Goal: Task Accomplishment & Management: Manage account settings

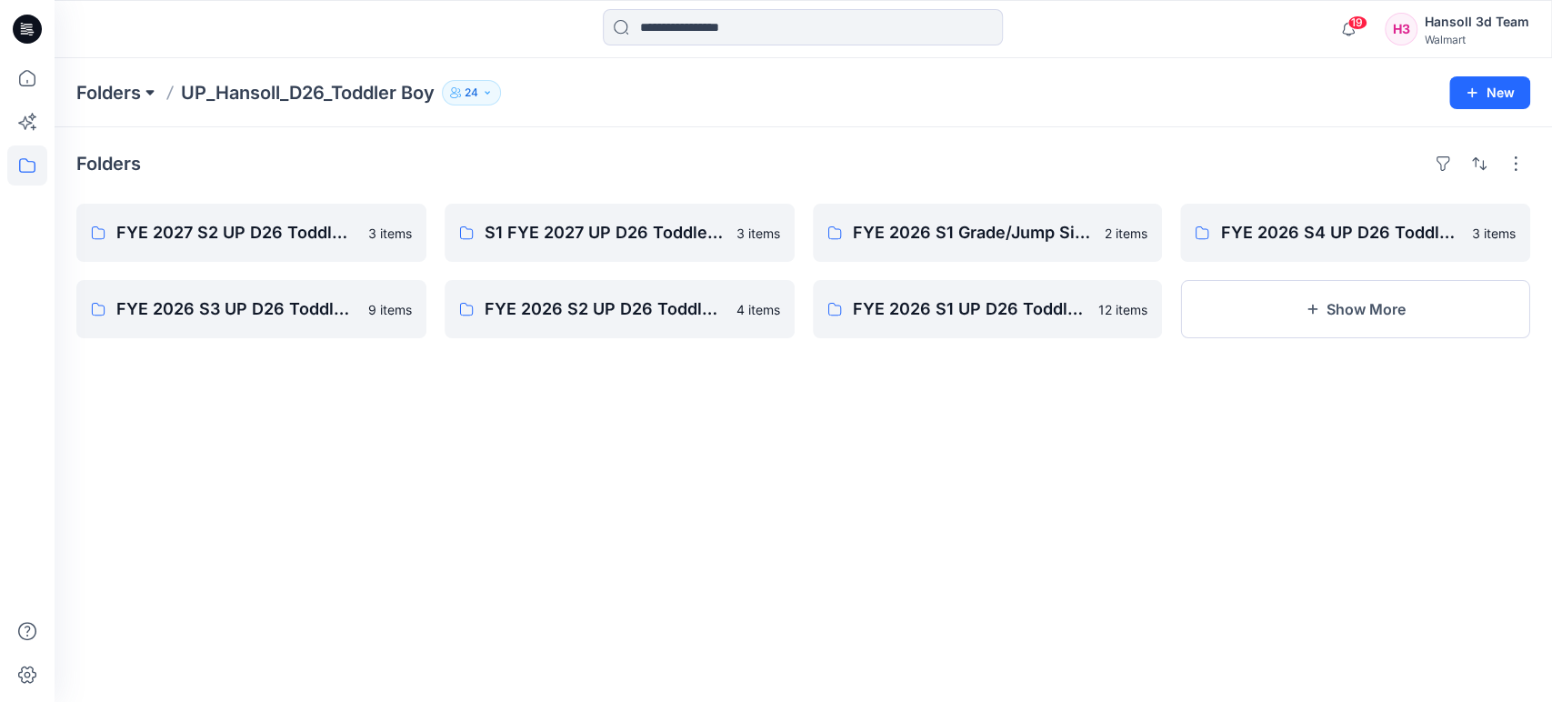
click at [142, 92] on button at bounding box center [150, 92] width 18 height 25
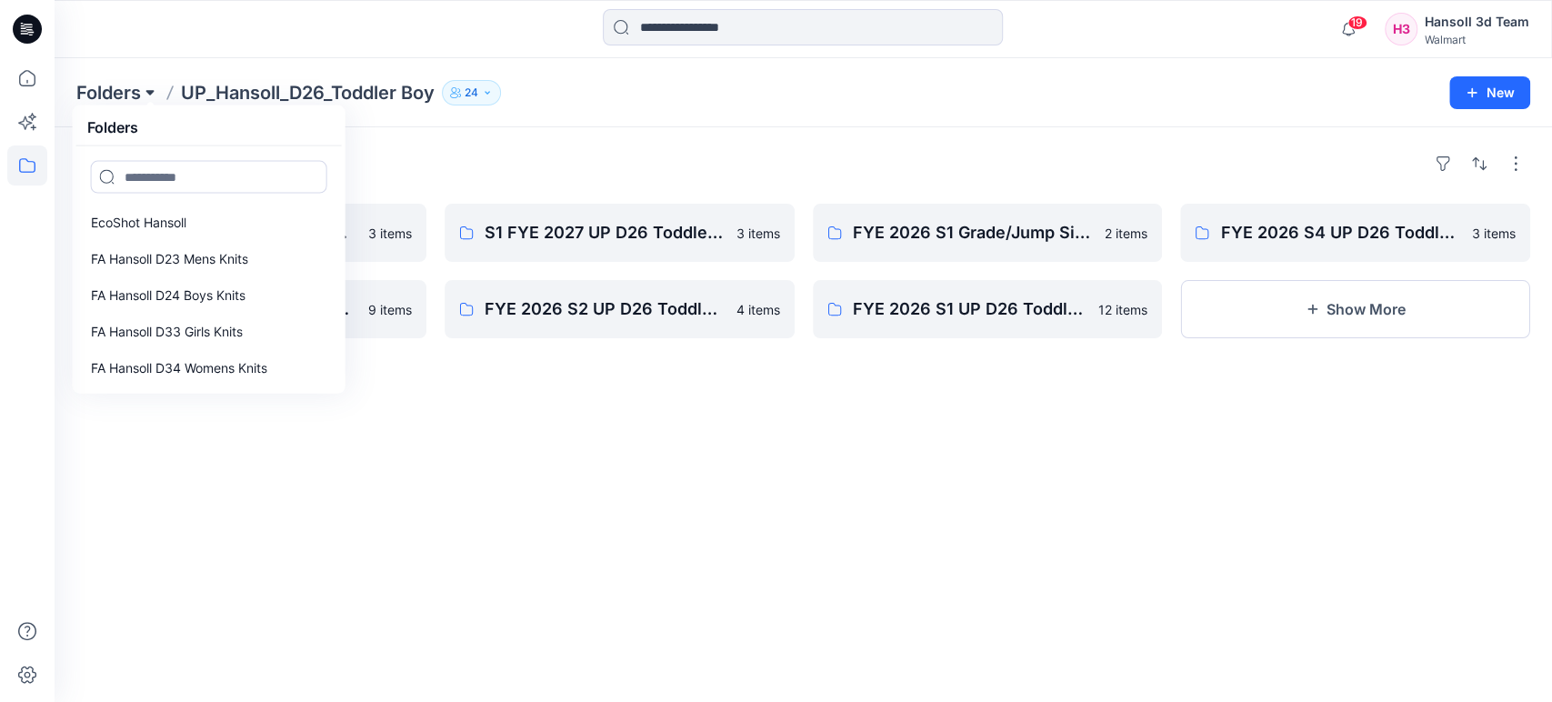
click at [142, 92] on button at bounding box center [150, 92] width 18 height 25
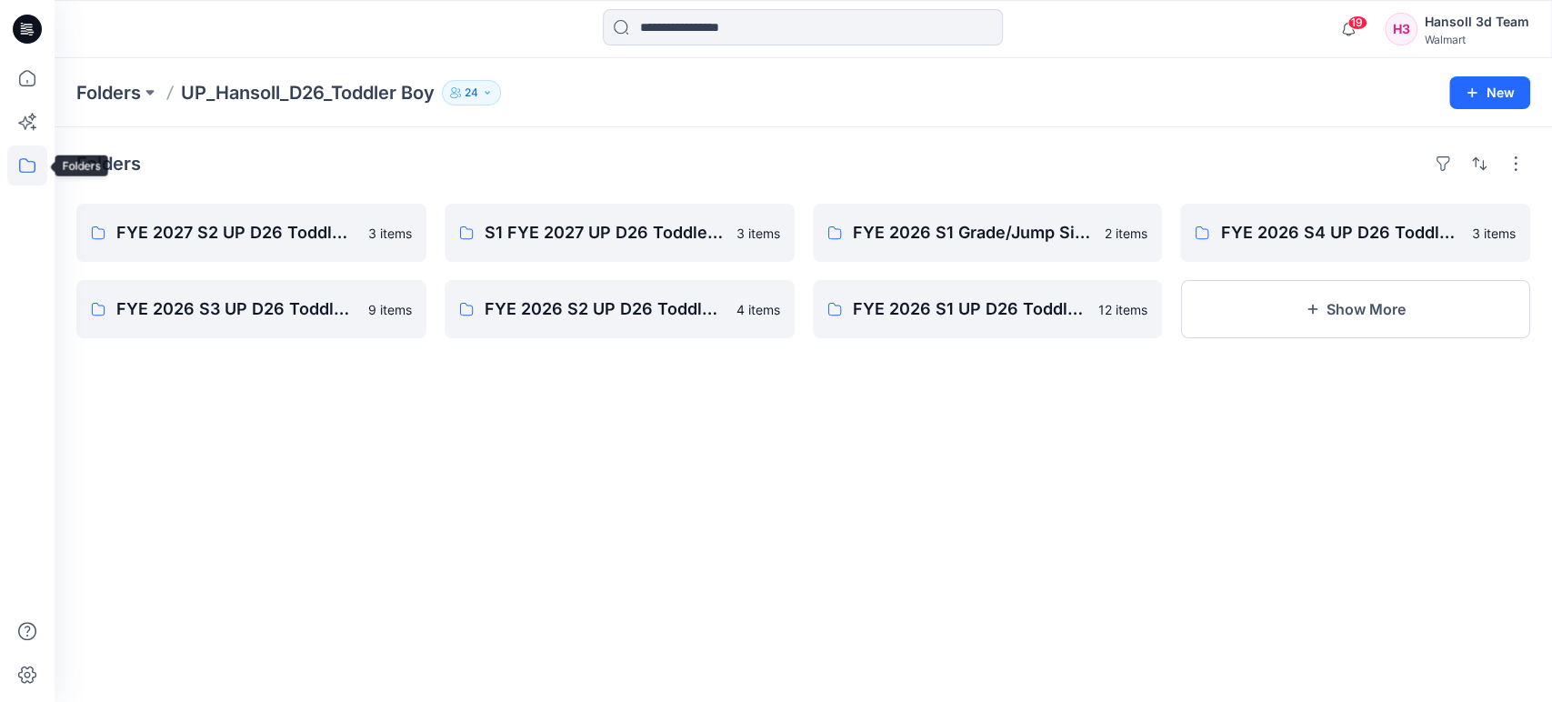
click at [13, 159] on icon at bounding box center [27, 165] width 40 height 40
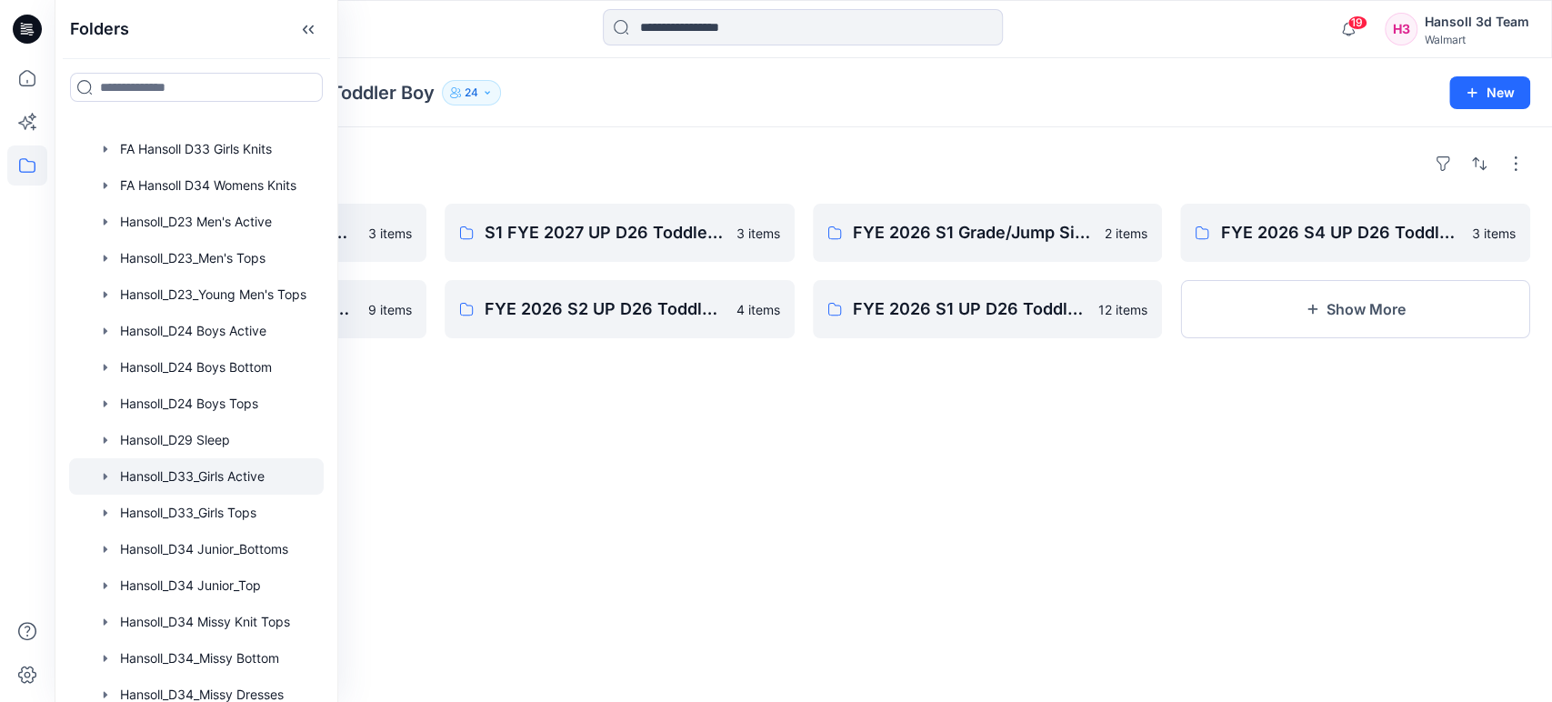
scroll to position [202, 0]
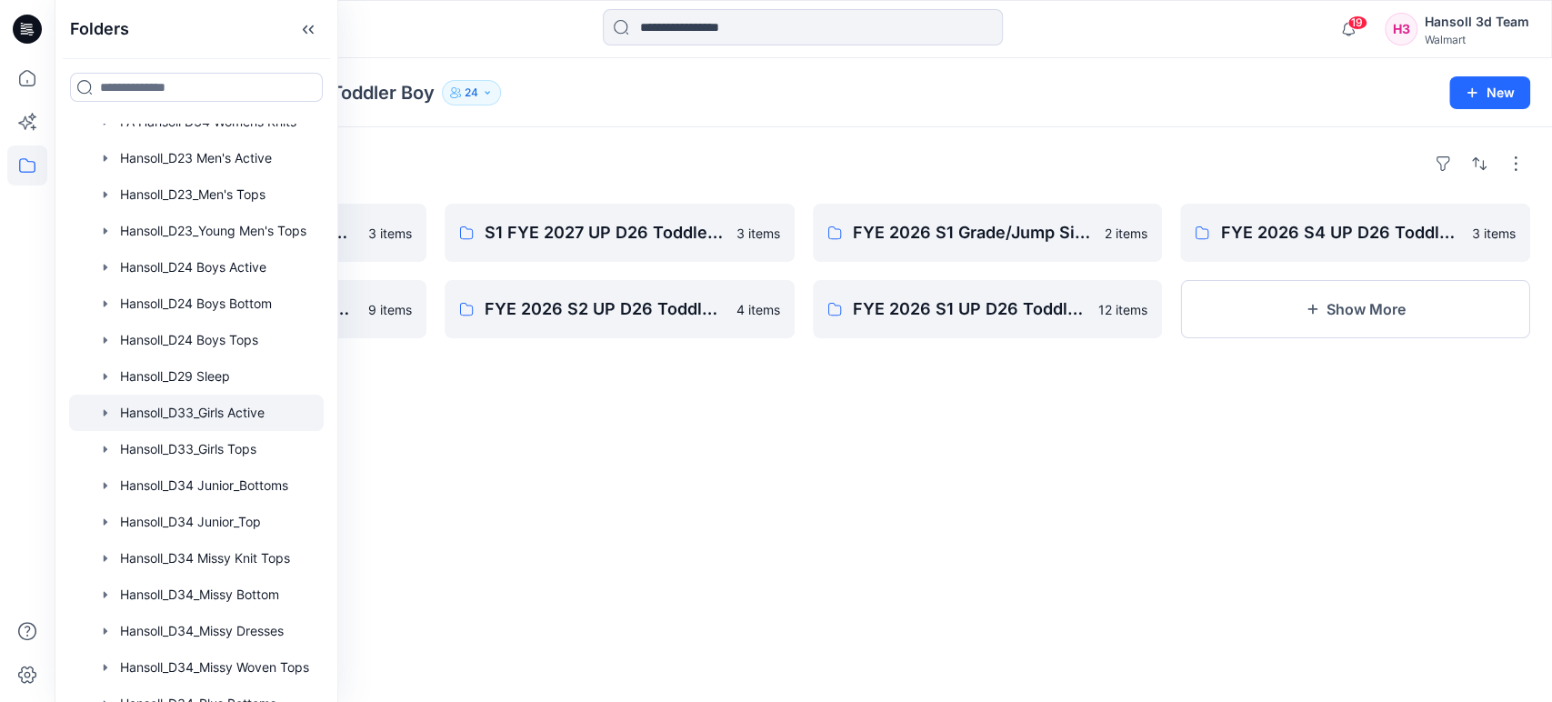
click at [249, 417] on div at bounding box center [196, 413] width 255 height 36
click at [578, 407] on div "Folders ASTM Fit Form Analysis - Girls Hansoll 4 items FYE 2025 H2 D33 Girls Ac…" at bounding box center [803, 414] width 1497 height 575
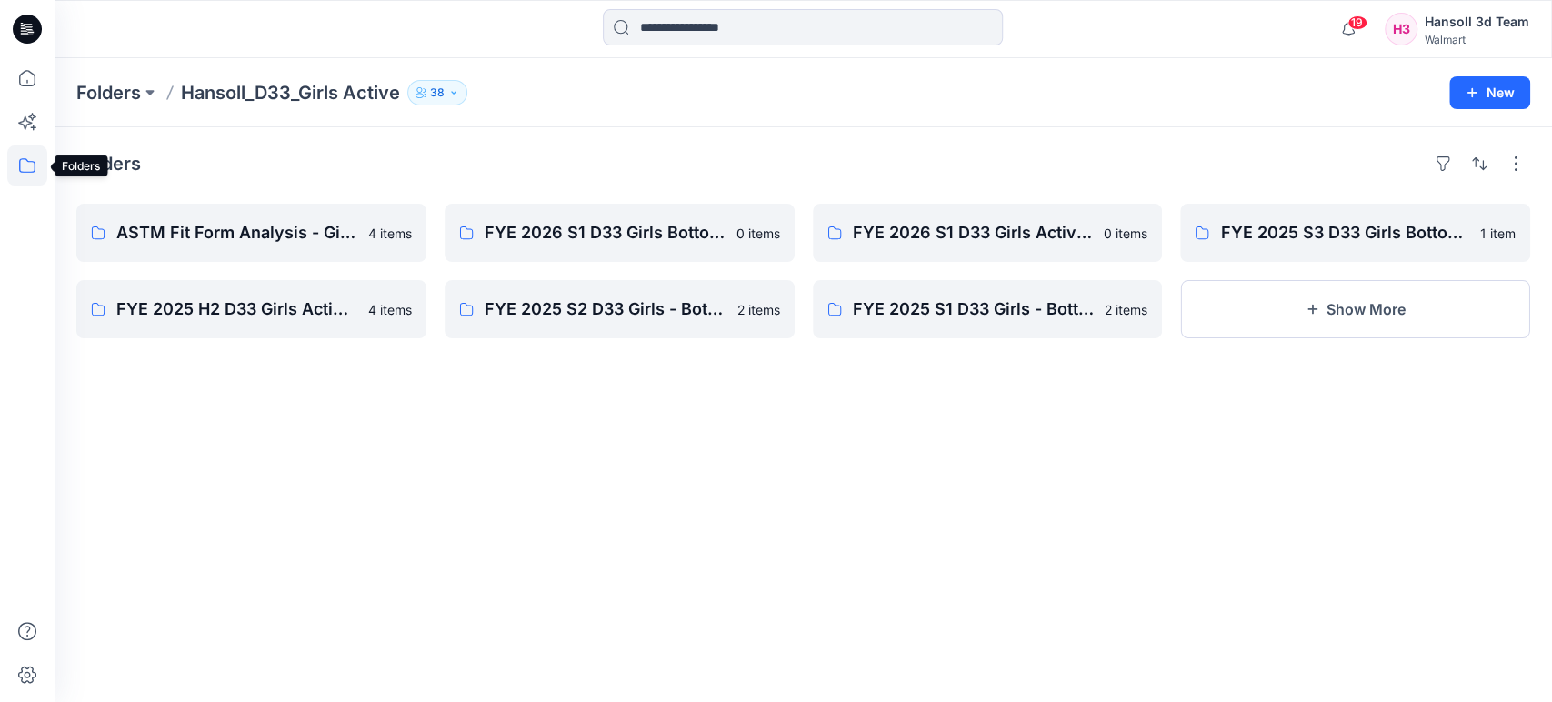
click at [10, 158] on icon at bounding box center [27, 165] width 40 height 40
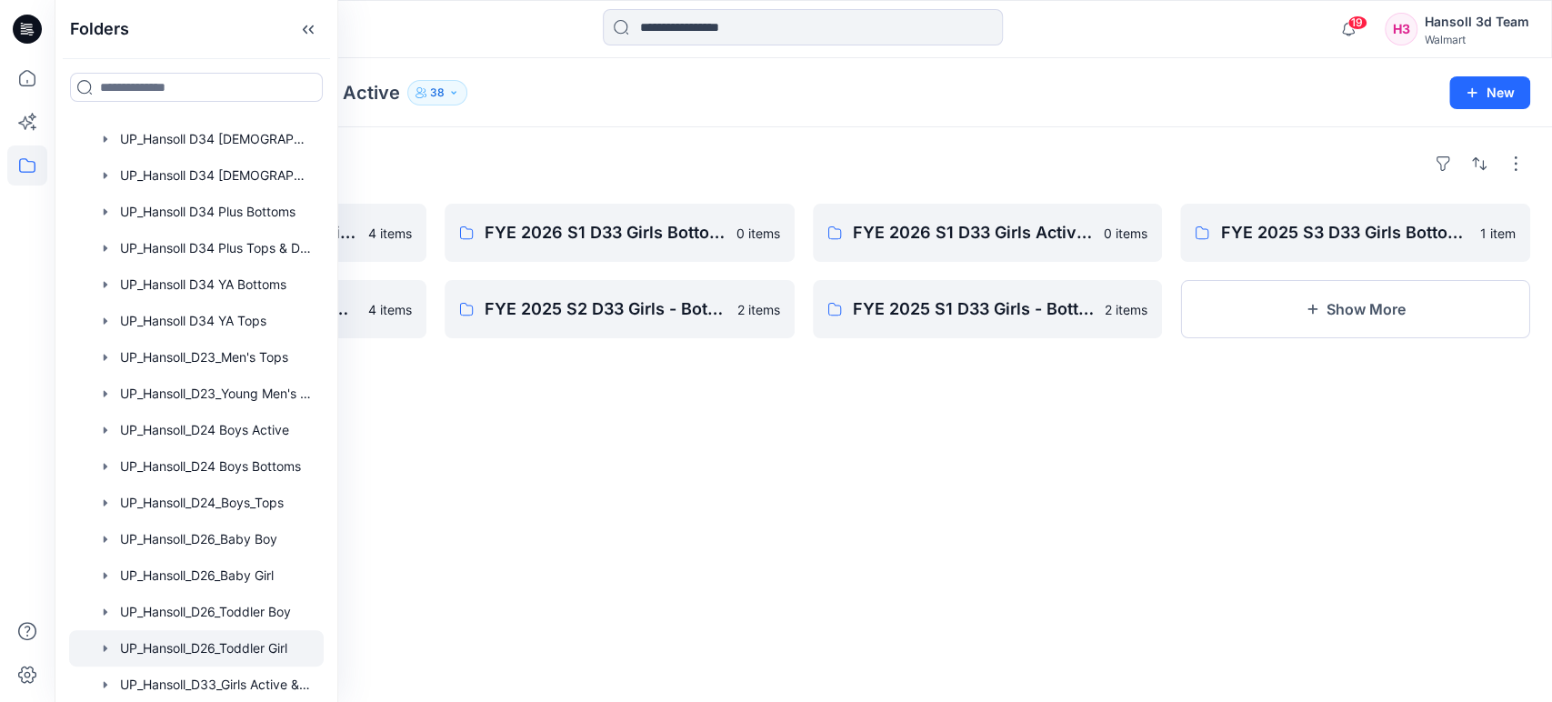
scroll to position [1203, 0]
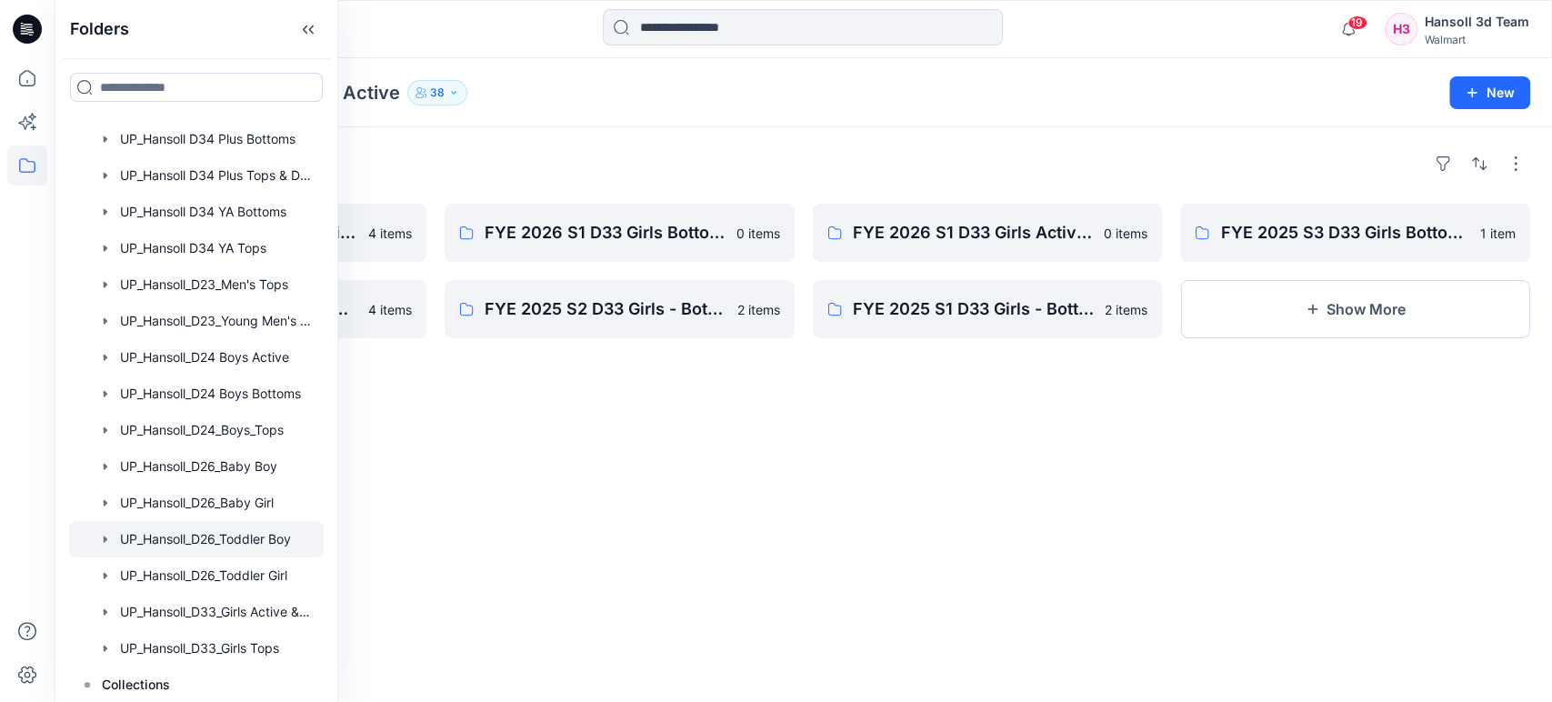
click at [271, 542] on div at bounding box center [196, 539] width 255 height 36
click at [541, 560] on div "Folders FYE 2027 S2 UP D26 Toddler Boy Hansoll 3 items FYE 2026 S3 UP D26 Toddl…" at bounding box center [803, 414] width 1497 height 575
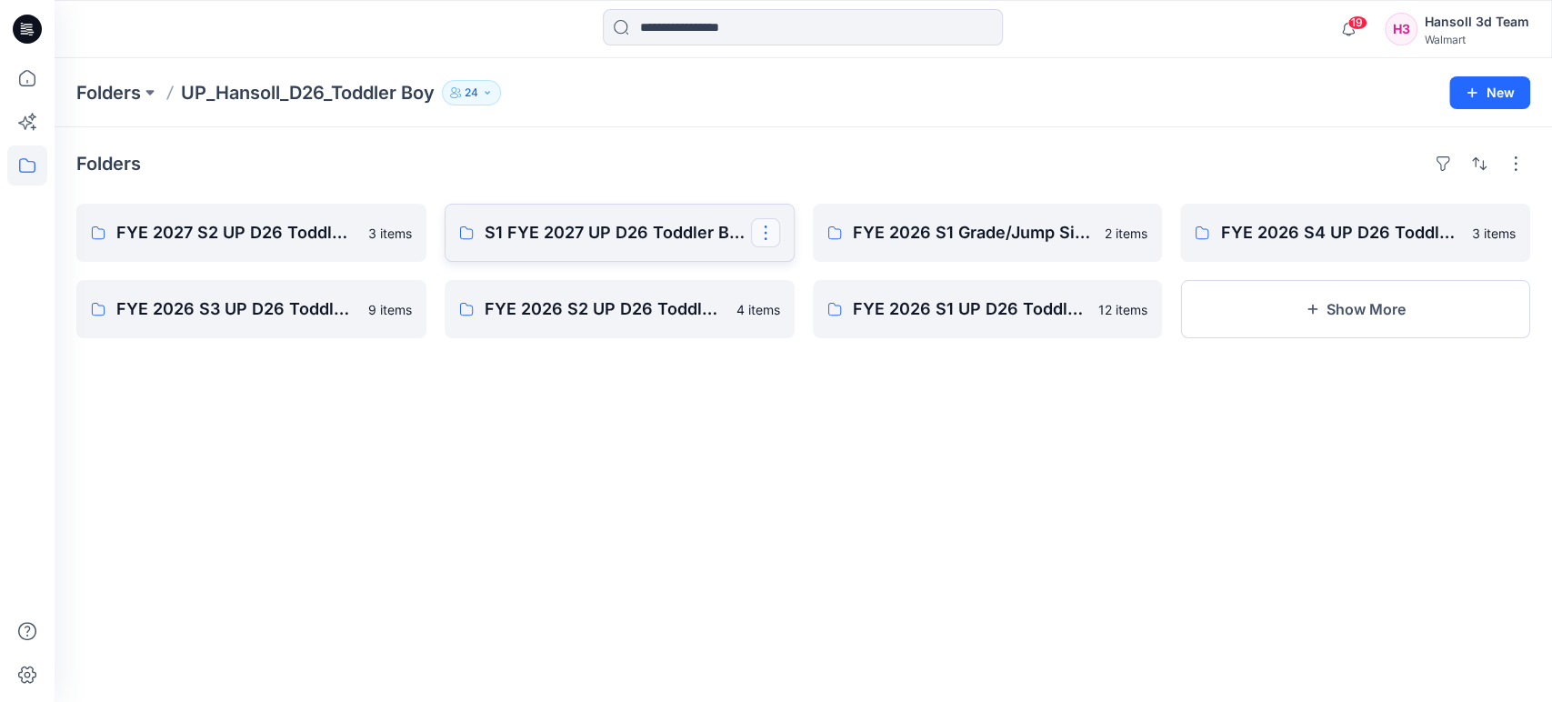
click at [768, 236] on button "button" at bounding box center [765, 232] width 29 height 29
click at [815, 275] on button "Edit" at bounding box center [853, 275] width 196 height 34
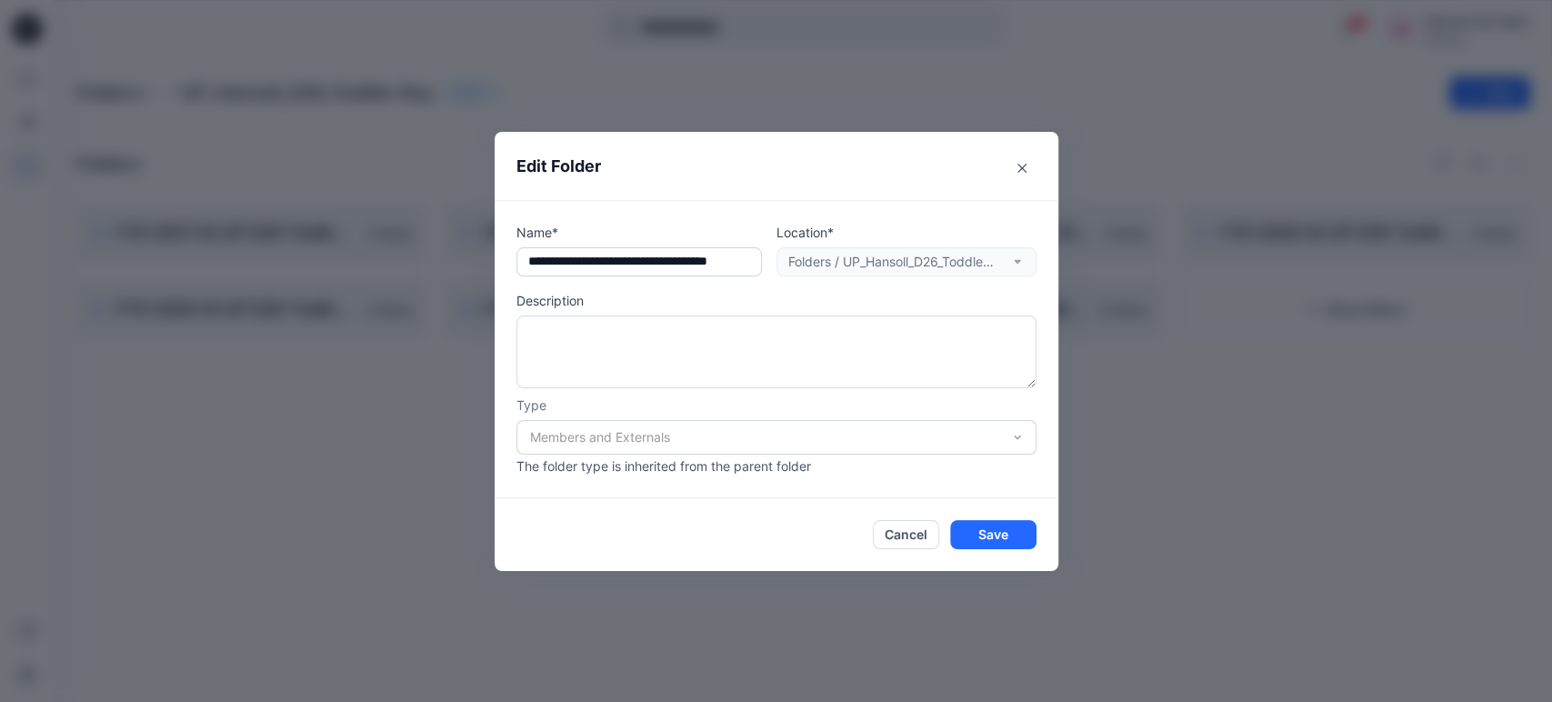
click at [535, 260] on input "text" at bounding box center [638, 261] width 245 height 29
drag, startPoint x: 538, startPoint y: 259, endPoint x: 512, endPoint y: 259, distance: 26.4
click at [512, 259] on div "Name* Location* Folders / UP_Hansoll_D26_Toddler Boy Description Type Members a…" at bounding box center [777, 349] width 564 height 298
type input "**********"
click at [1011, 517] on footer "Cancel Save" at bounding box center [777, 534] width 564 height 73
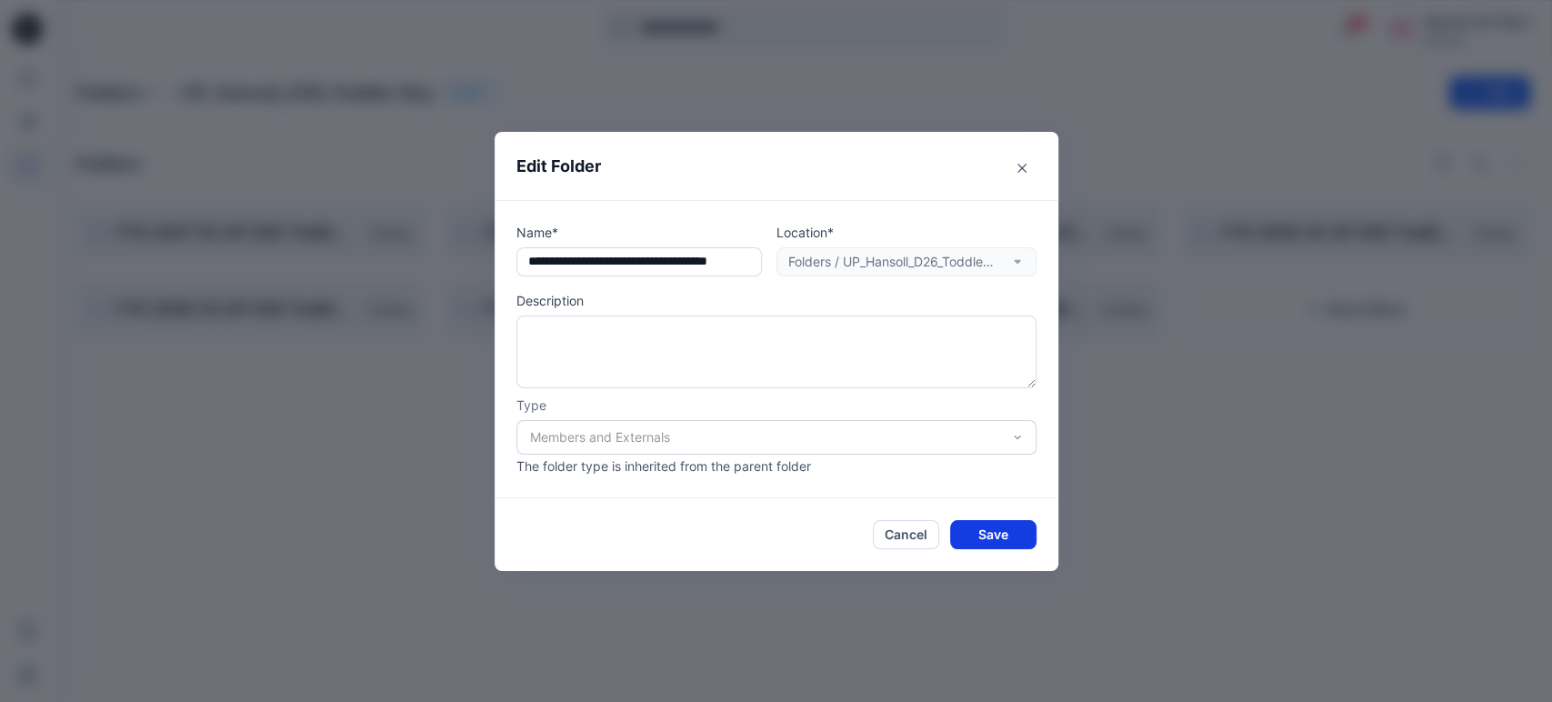
click at [1011, 531] on button "Save" at bounding box center [993, 534] width 86 height 29
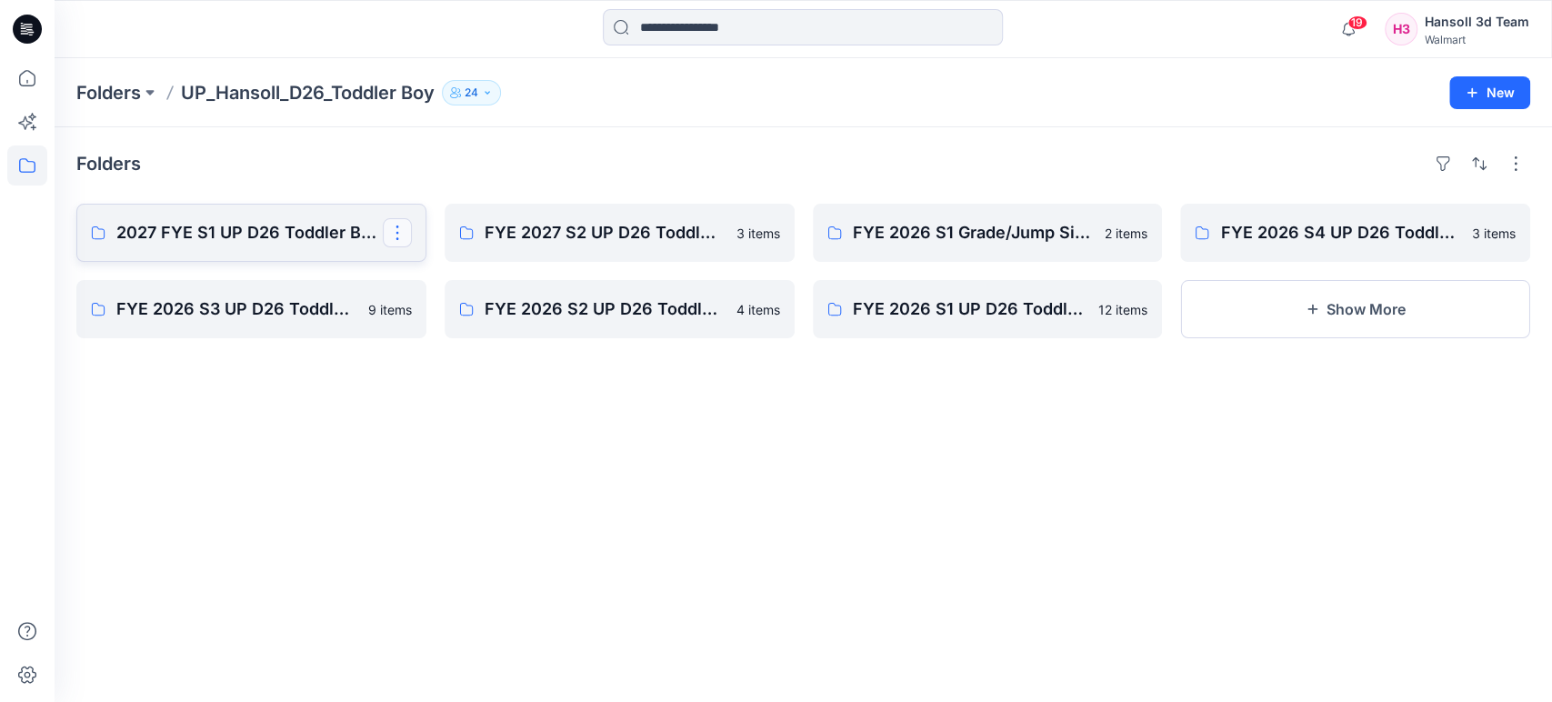
click at [398, 234] on button "button" at bounding box center [397, 232] width 29 height 29
click at [417, 267] on button "Edit" at bounding box center [484, 275] width 196 height 34
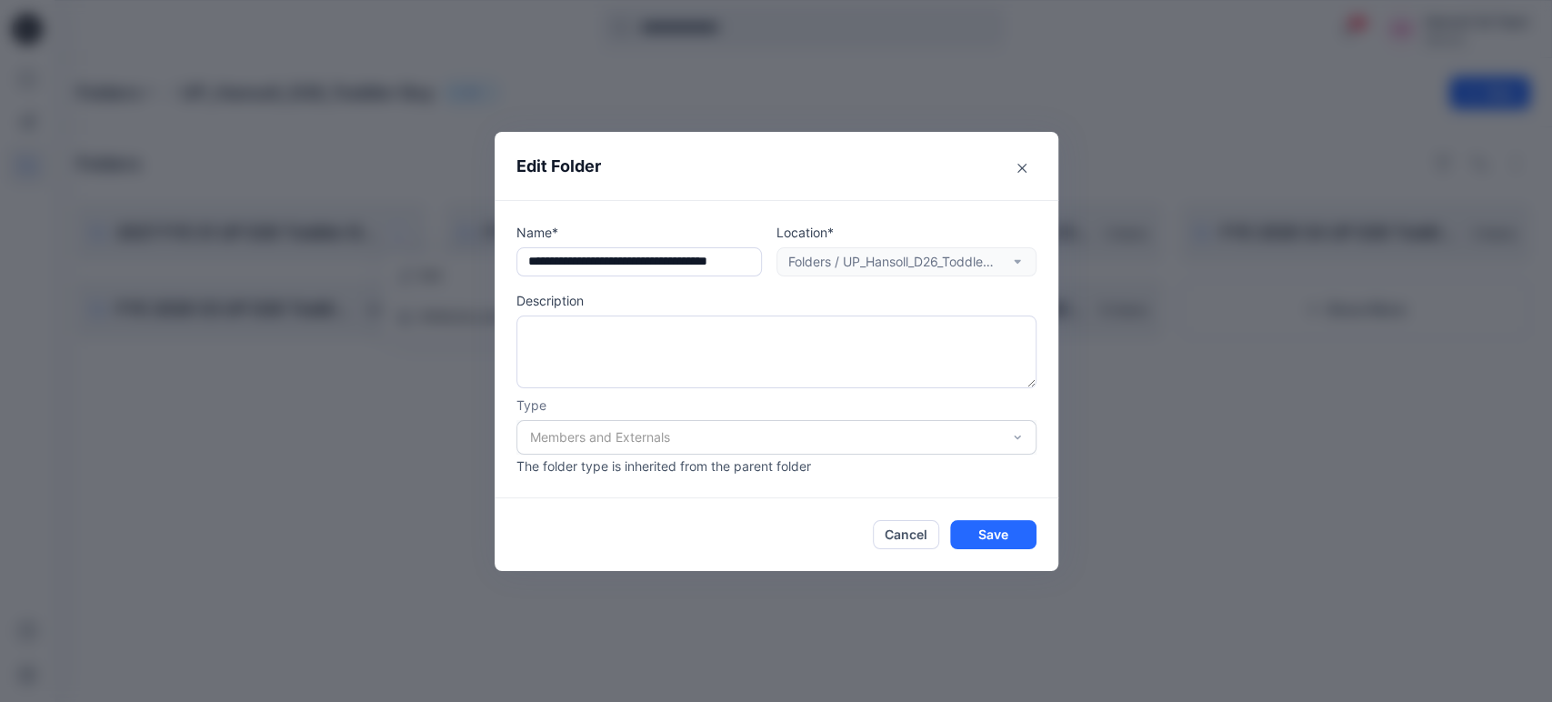
drag, startPoint x: 562, startPoint y: 260, endPoint x: 485, endPoint y: 255, distance: 77.5
click at [485, 255] on div "**********" at bounding box center [776, 351] width 1552 height 702
click at [552, 263] on input "**********" at bounding box center [638, 261] width 245 height 29
type input "**********"
click at [1009, 528] on button "Save" at bounding box center [993, 534] width 86 height 29
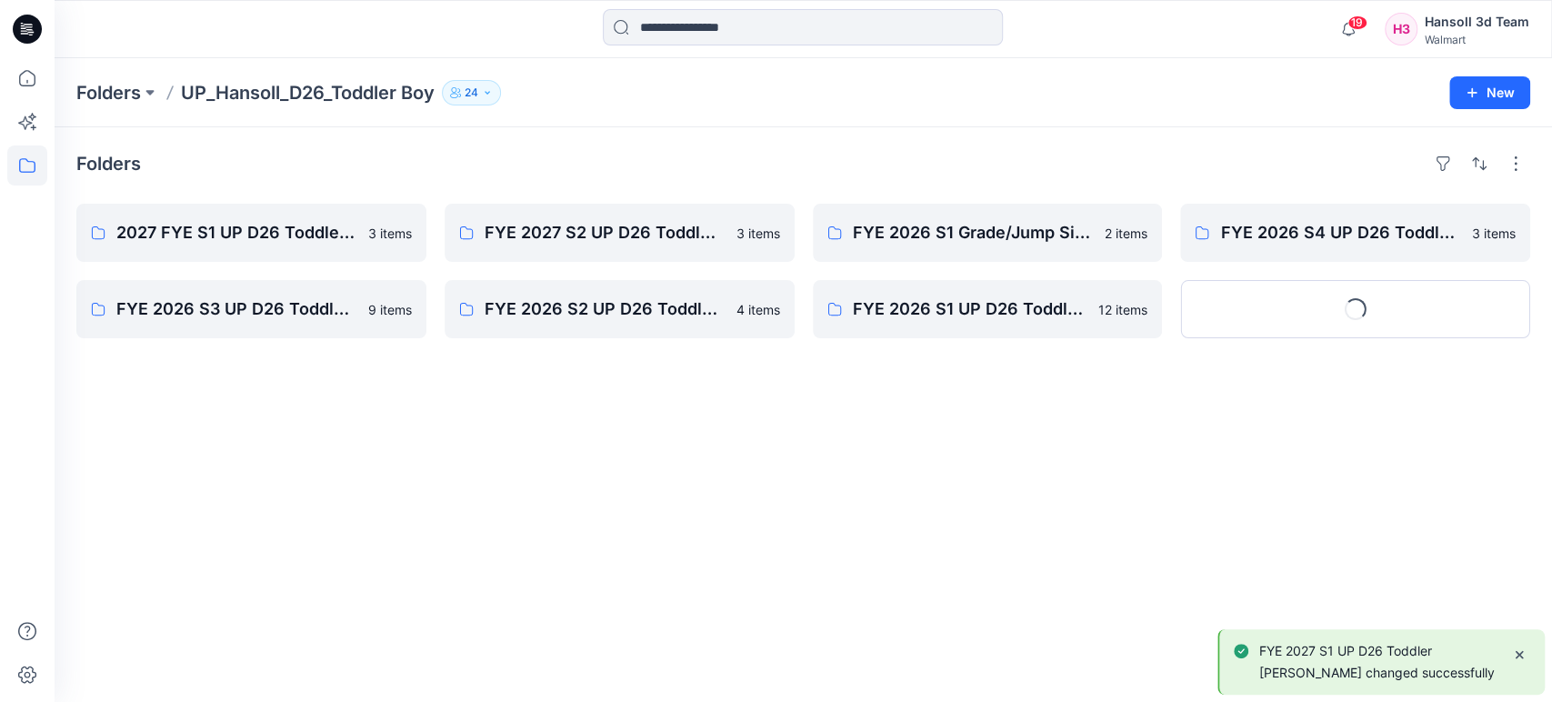
click at [712, 487] on div "Folders 2027 FYE S1 UP D26 Toddler Boy Hansoll 3 items FYE 2026 S3 UP D26 Toddl…" at bounding box center [803, 414] width 1497 height 575
click at [149, 93] on button at bounding box center [150, 92] width 18 height 25
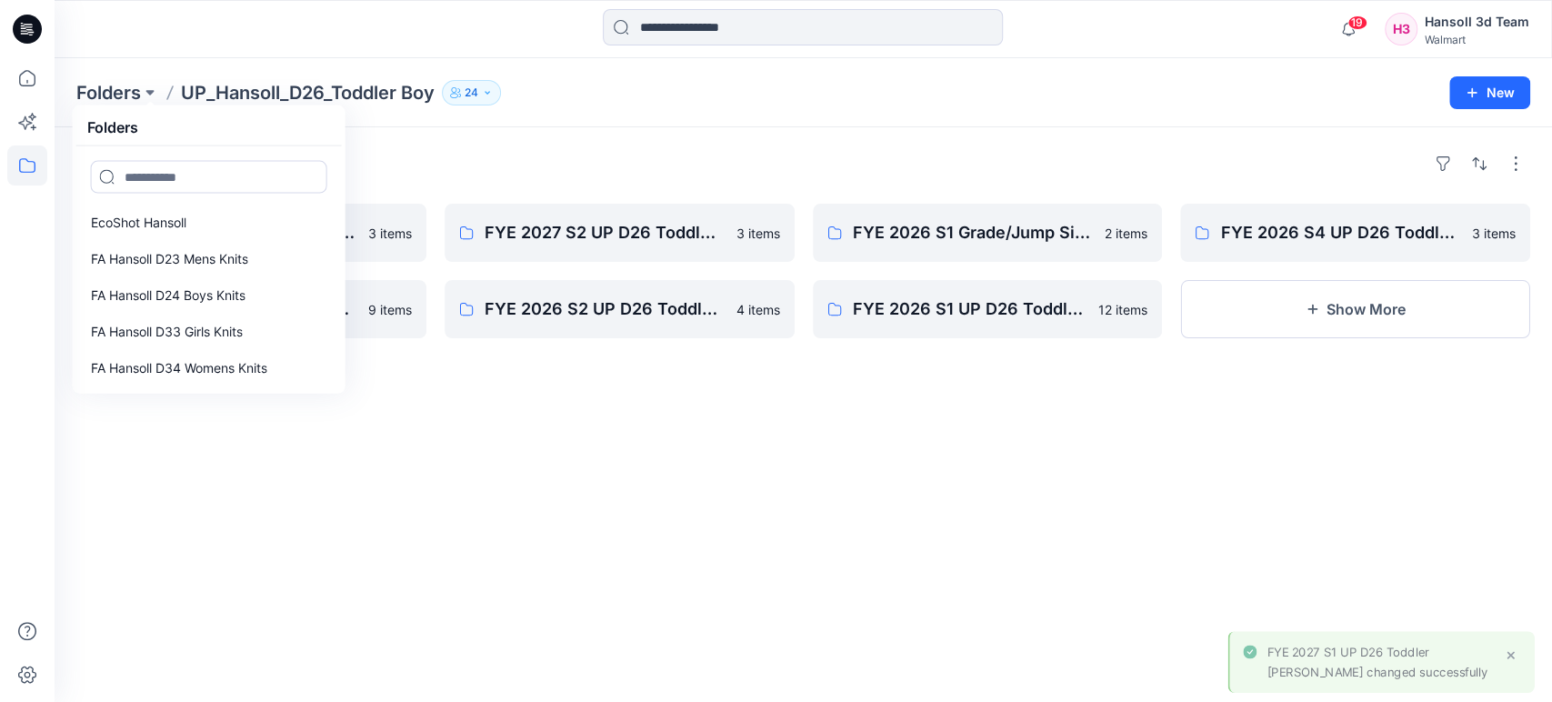
click at [295, 87] on p "UP_Hansoll_D26_Toddler Boy" at bounding box center [308, 92] width 254 height 25
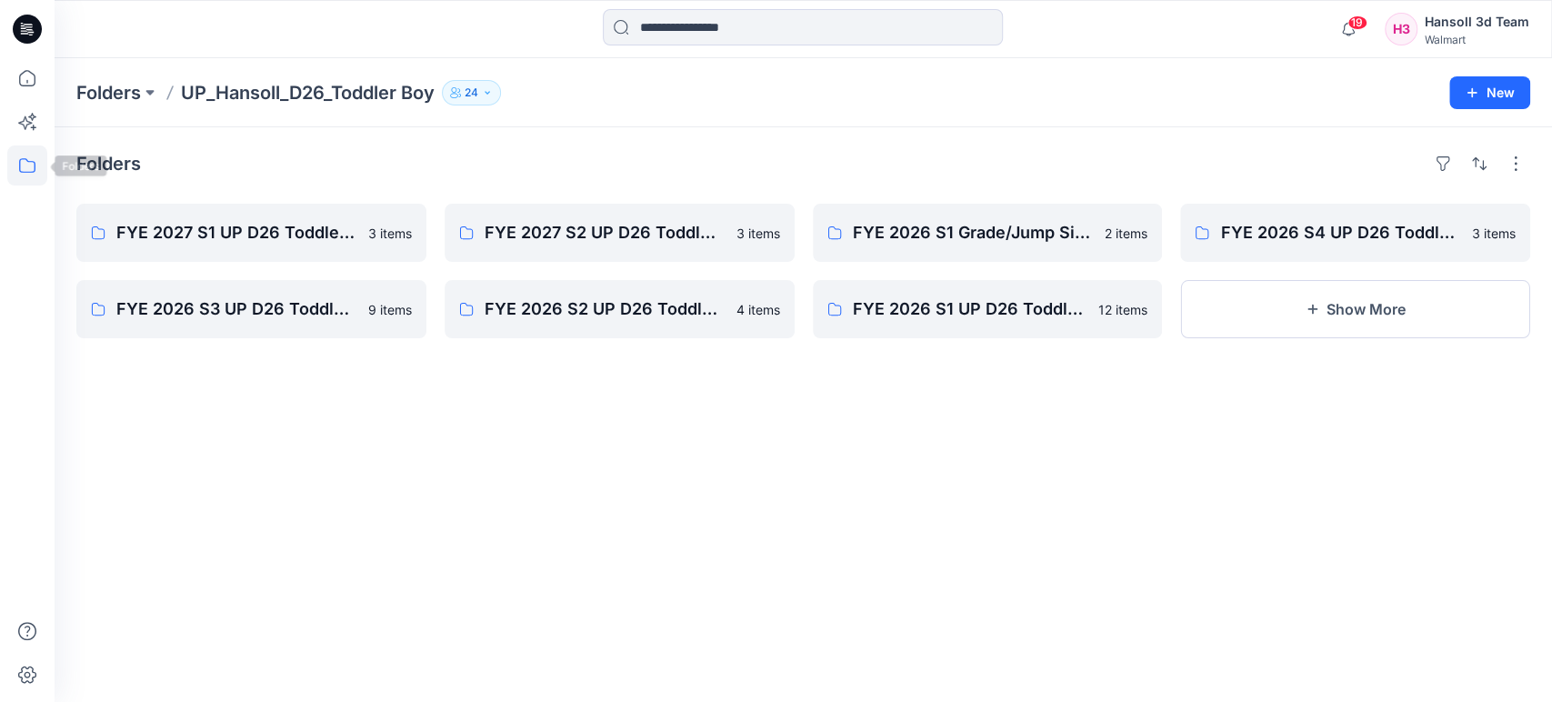
click at [19, 163] on icon at bounding box center [27, 165] width 16 height 15
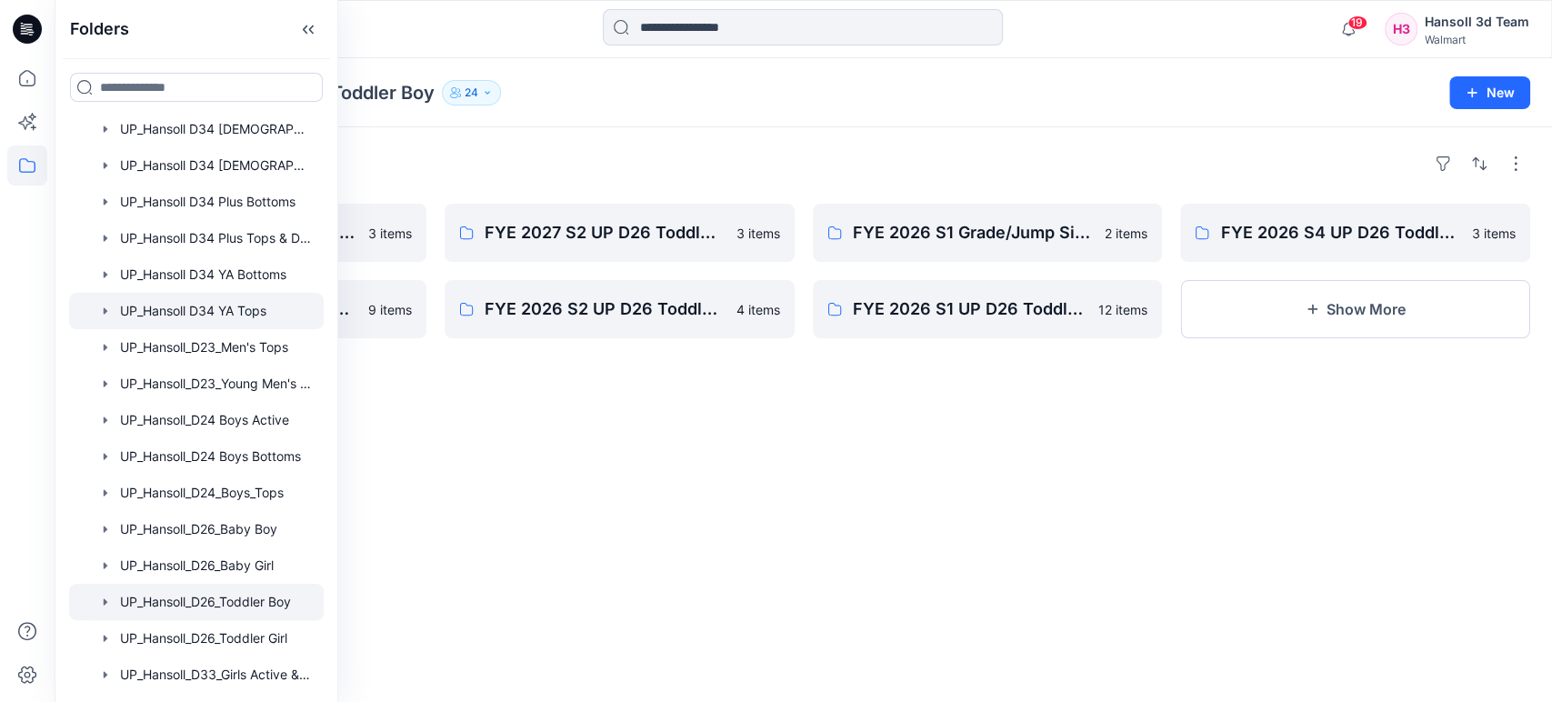
scroll to position [1203, 0]
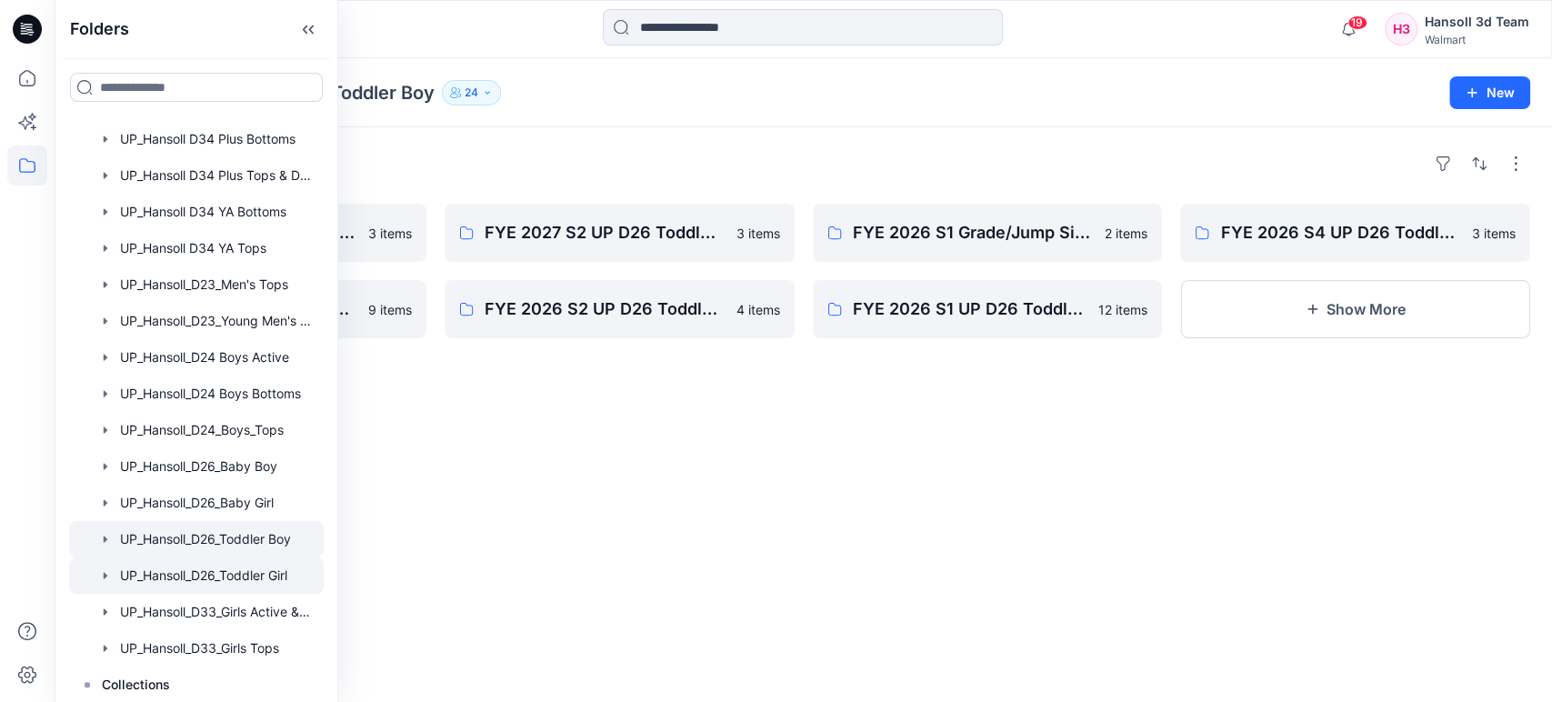
click at [255, 572] on div at bounding box center [196, 575] width 255 height 36
click at [624, 530] on div "Folders S1 FYE 2027 UP D26 Toddler Girl Hansoll 4 items FYE 2026 S1 UP D26 Todd…" at bounding box center [803, 414] width 1497 height 575
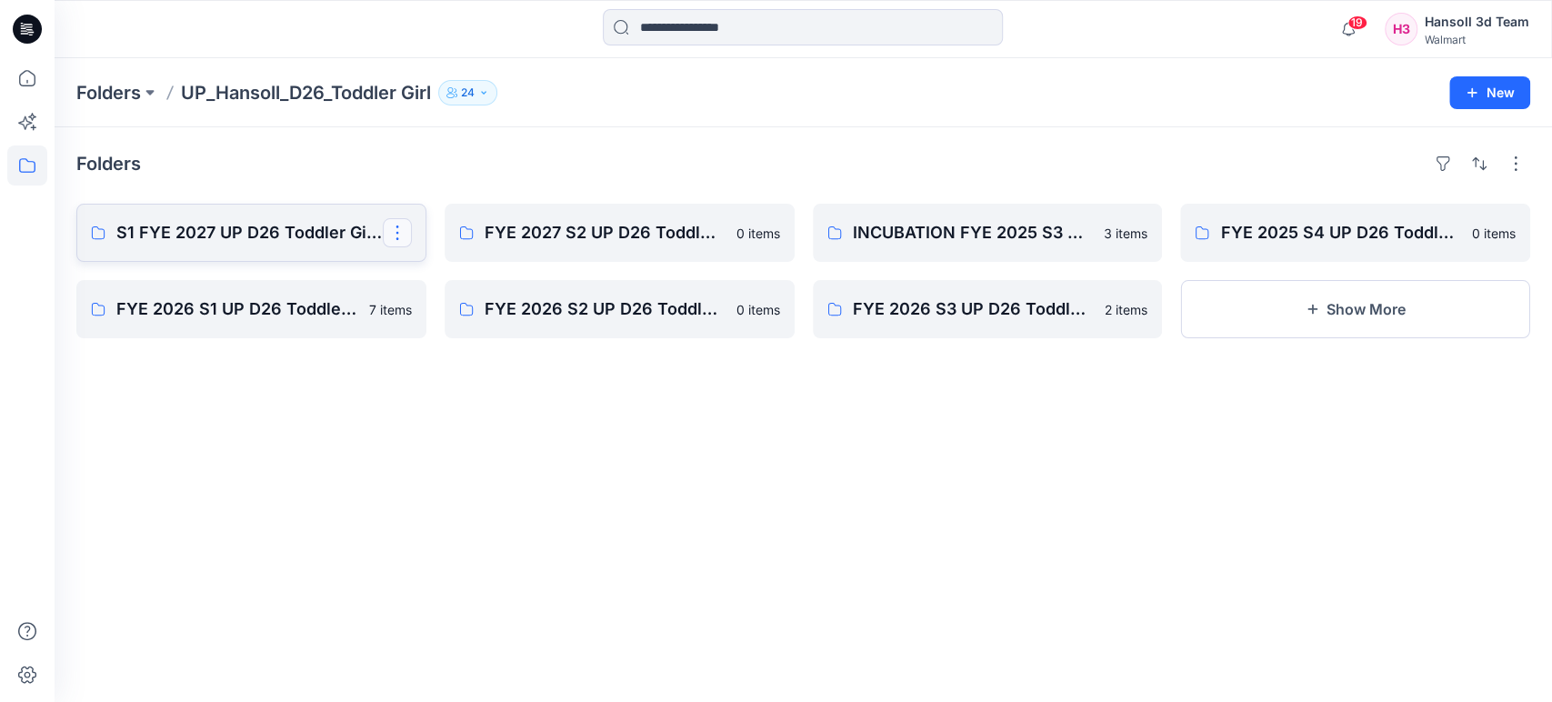
click at [405, 222] on button "button" at bounding box center [397, 232] width 29 height 29
click at [419, 274] on p "Edit" at bounding box center [430, 274] width 23 height 19
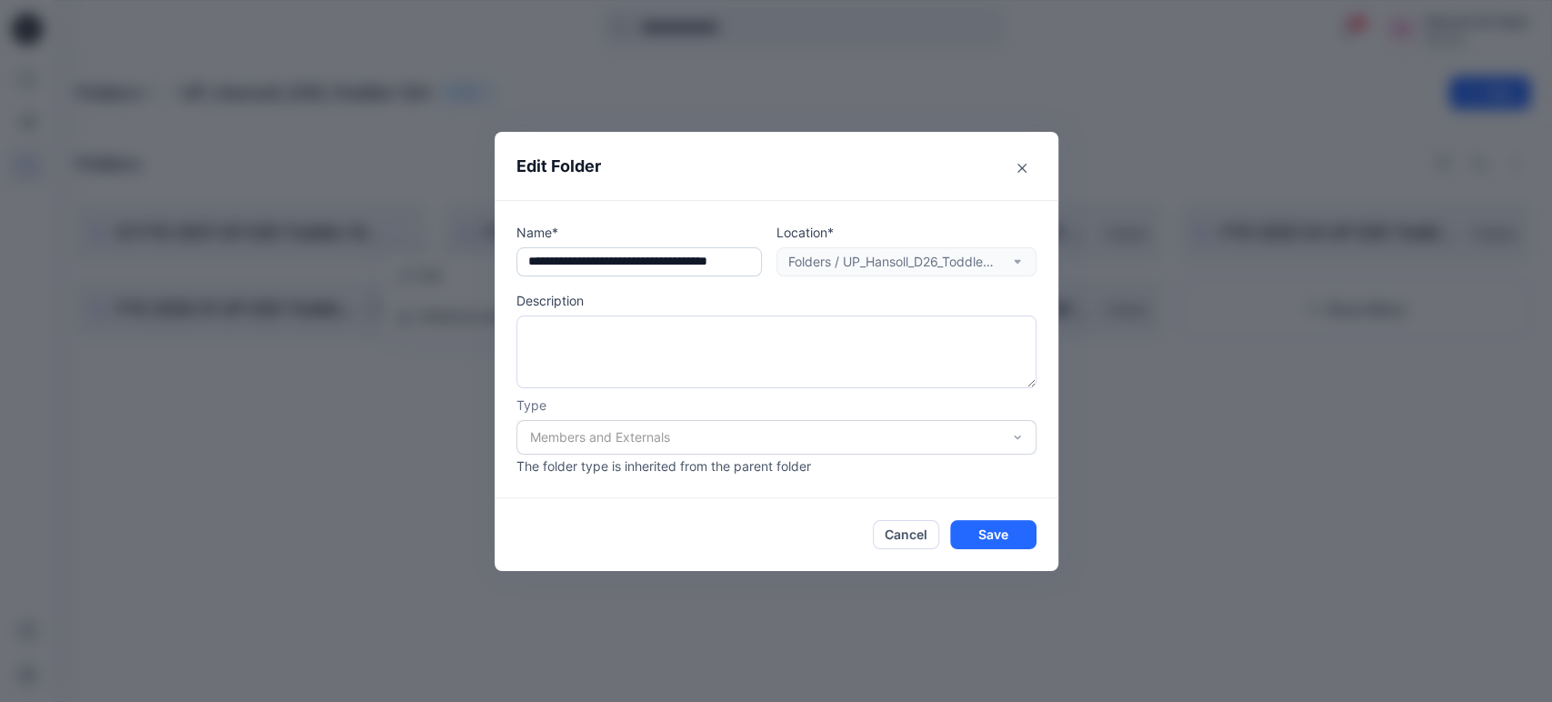
click at [589, 262] on input "text" at bounding box center [638, 261] width 245 height 29
click at [604, 255] on input "text" at bounding box center [638, 261] width 245 height 29
drag, startPoint x: 543, startPoint y: 259, endPoint x: 429, endPoint y: 265, distance: 113.8
click at [429, 265] on div "Edit Folder Name* Location* Folders / UP_Hansoll_D26_Toddler Girl Description T…" at bounding box center [776, 351] width 1552 height 702
type input "**********"
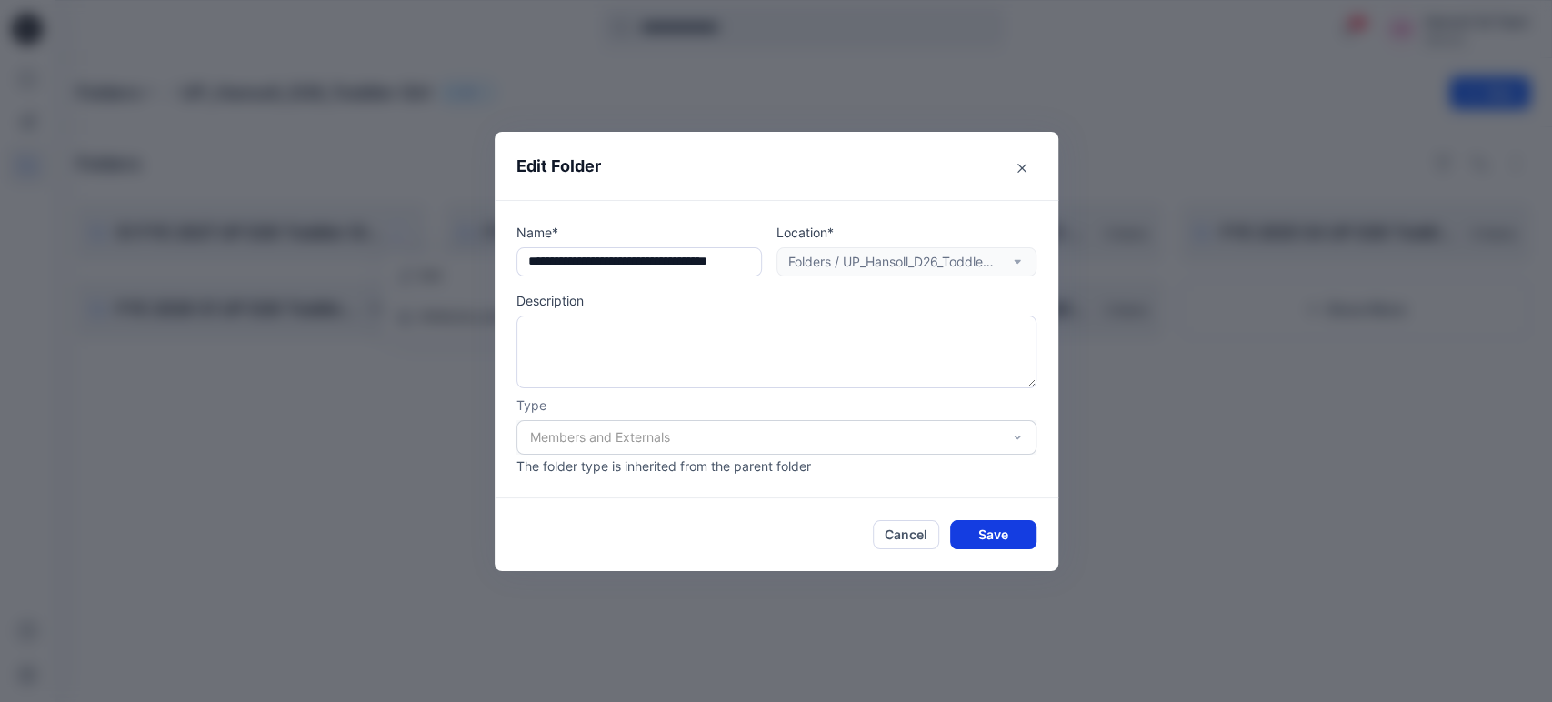
click at [998, 542] on button "Save" at bounding box center [993, 534] width 86 height 29
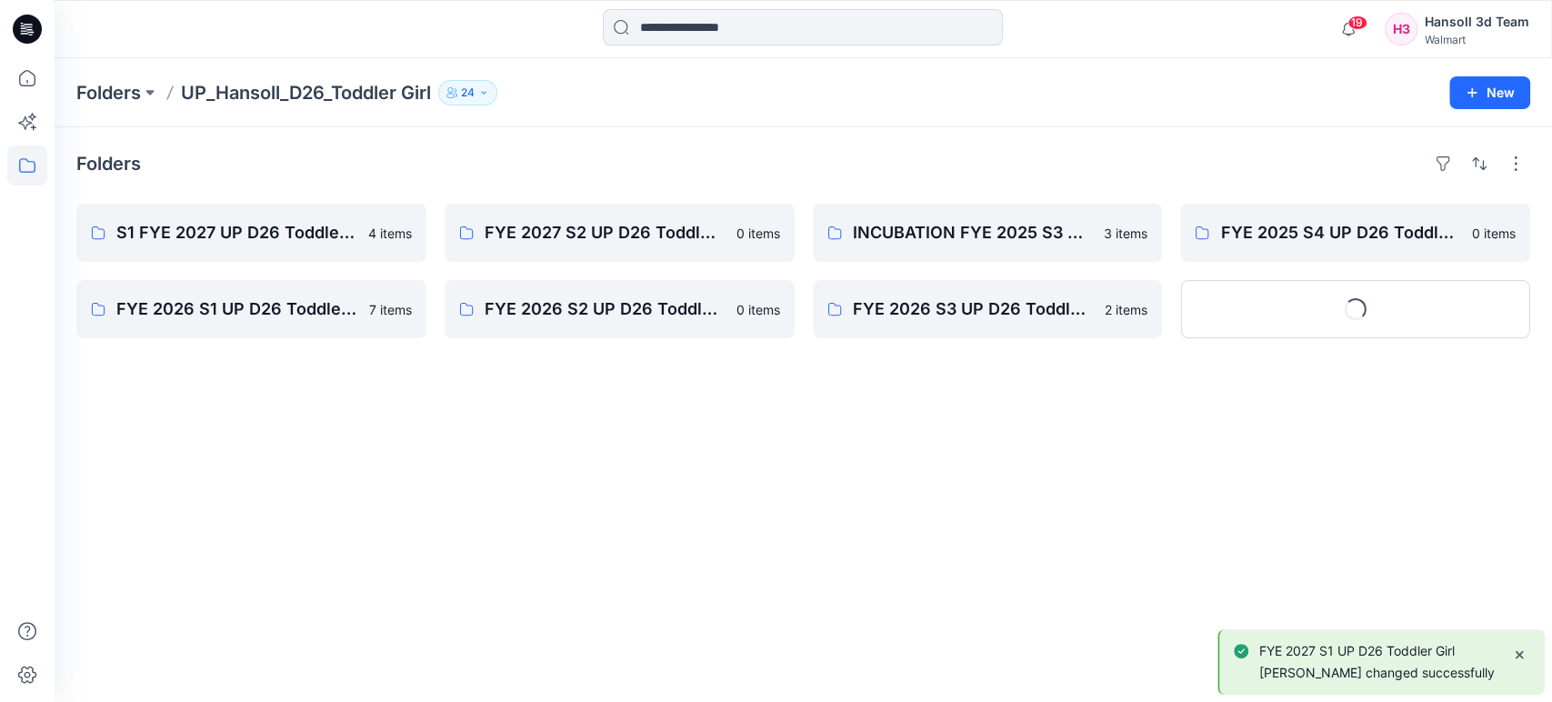
click at [742, 525] on div "Folders S1 FYE 2027 UP D26 Toddler Girl Hansoll 4 items FYE 2026 S1 UP D26 Todd…" at bounding box center [803, 414] width 1497 height 575
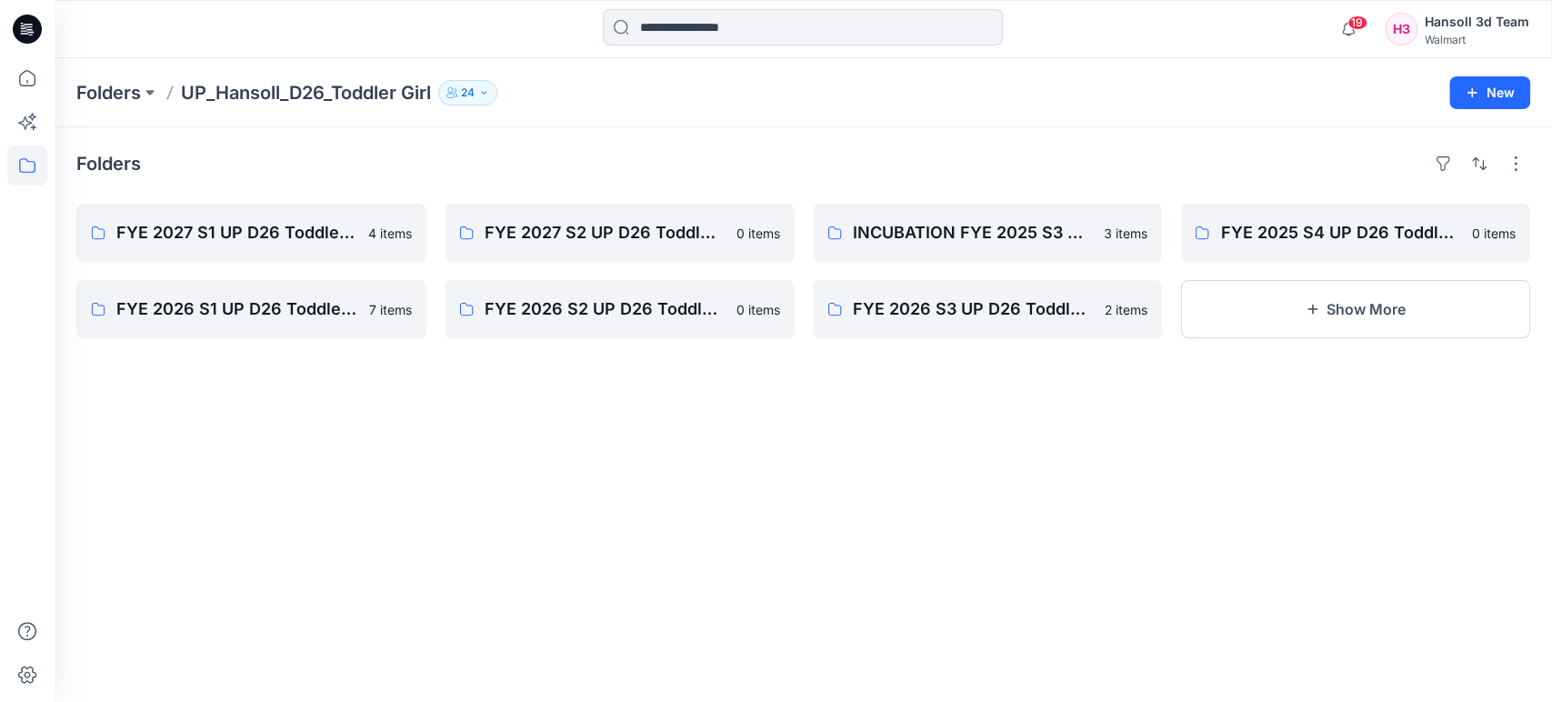
click at [676, 520] on div "Folders FYE 2027 S1 UP D26 Toddler Girl Hansoll 4 items FYE 2026 S1 UP D26 Todd…" at bounding box center [803, 414] width 1497 height 575
click at [17, 173] on icon at bounding box center [27, 165] width 40 height 40
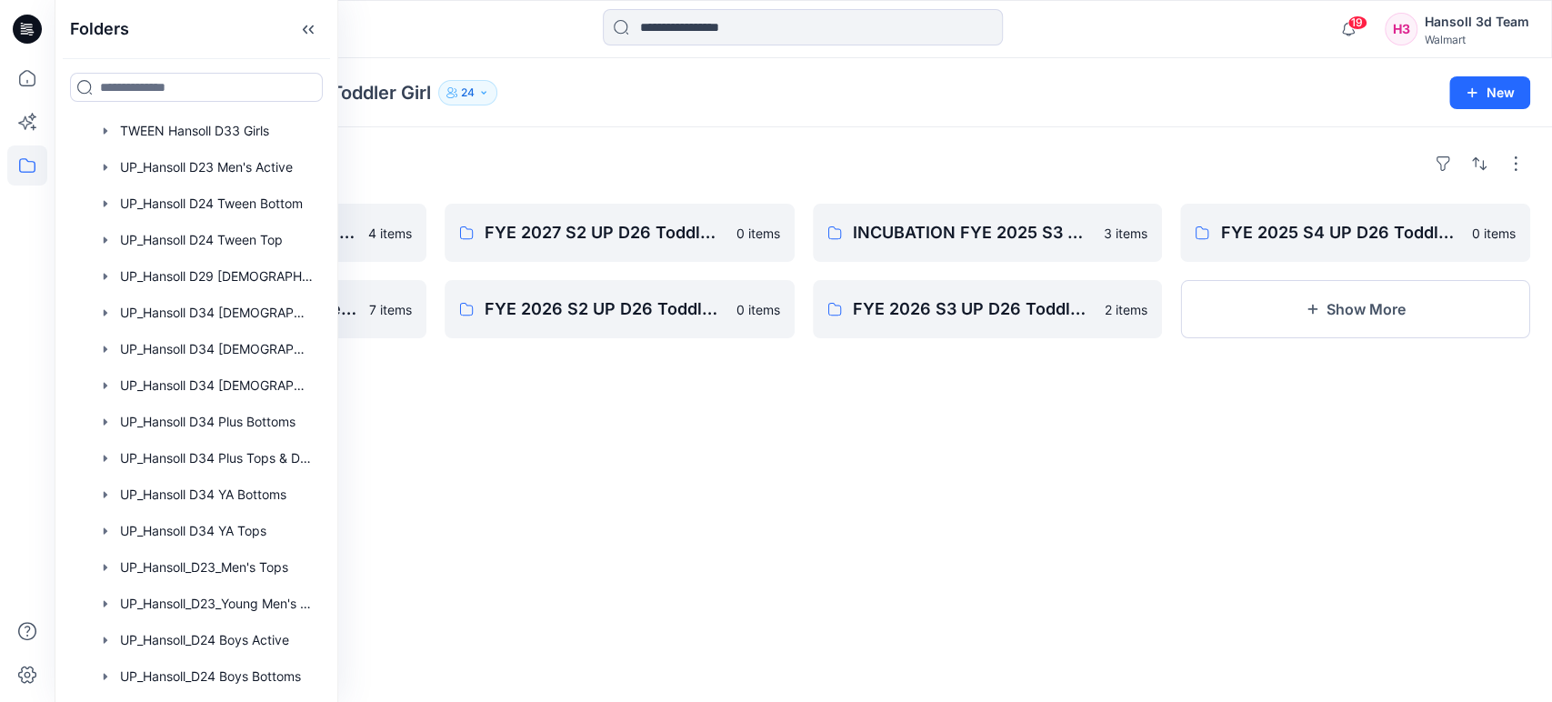
scroll to position [1203, 0]
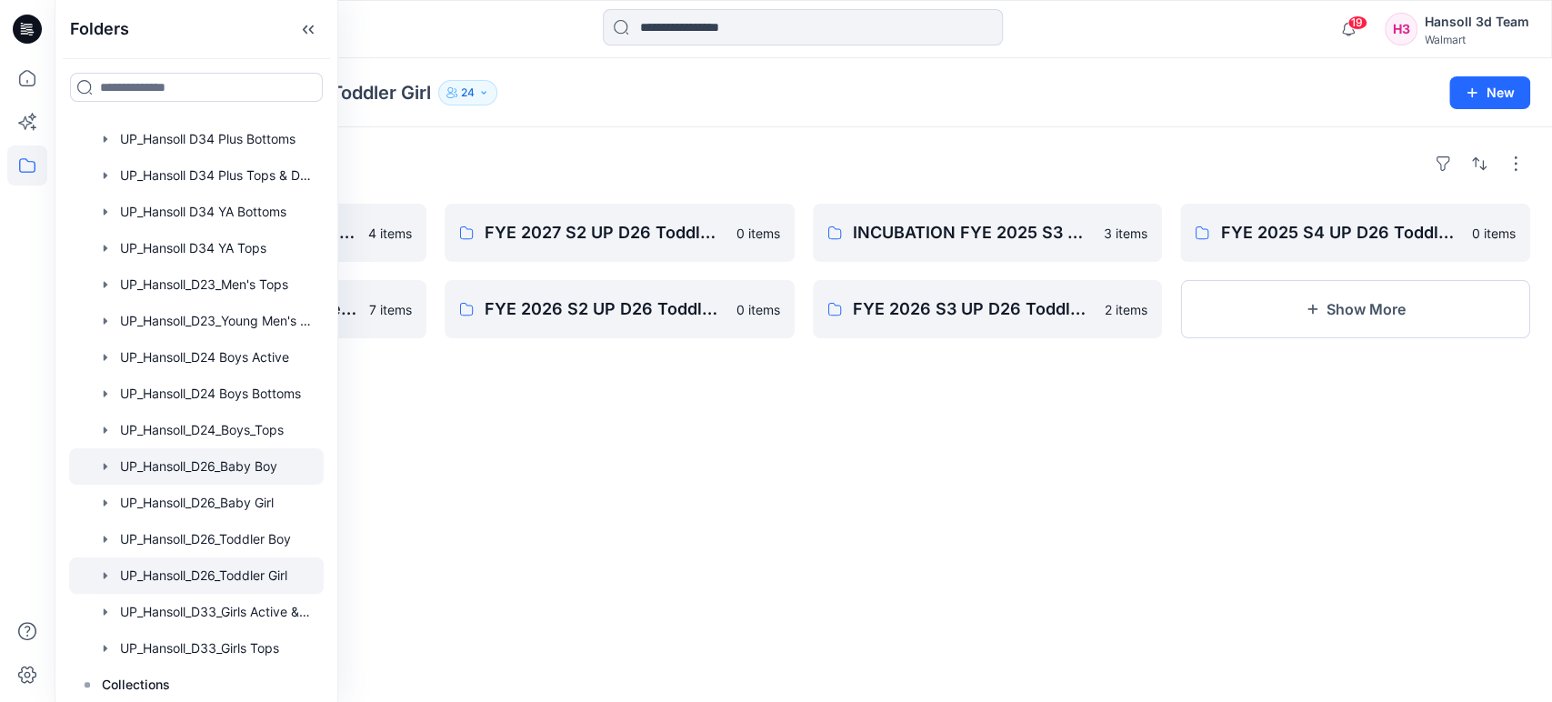
click at [275, 459] on div at bounding box center [196, 466] width 255 height 36
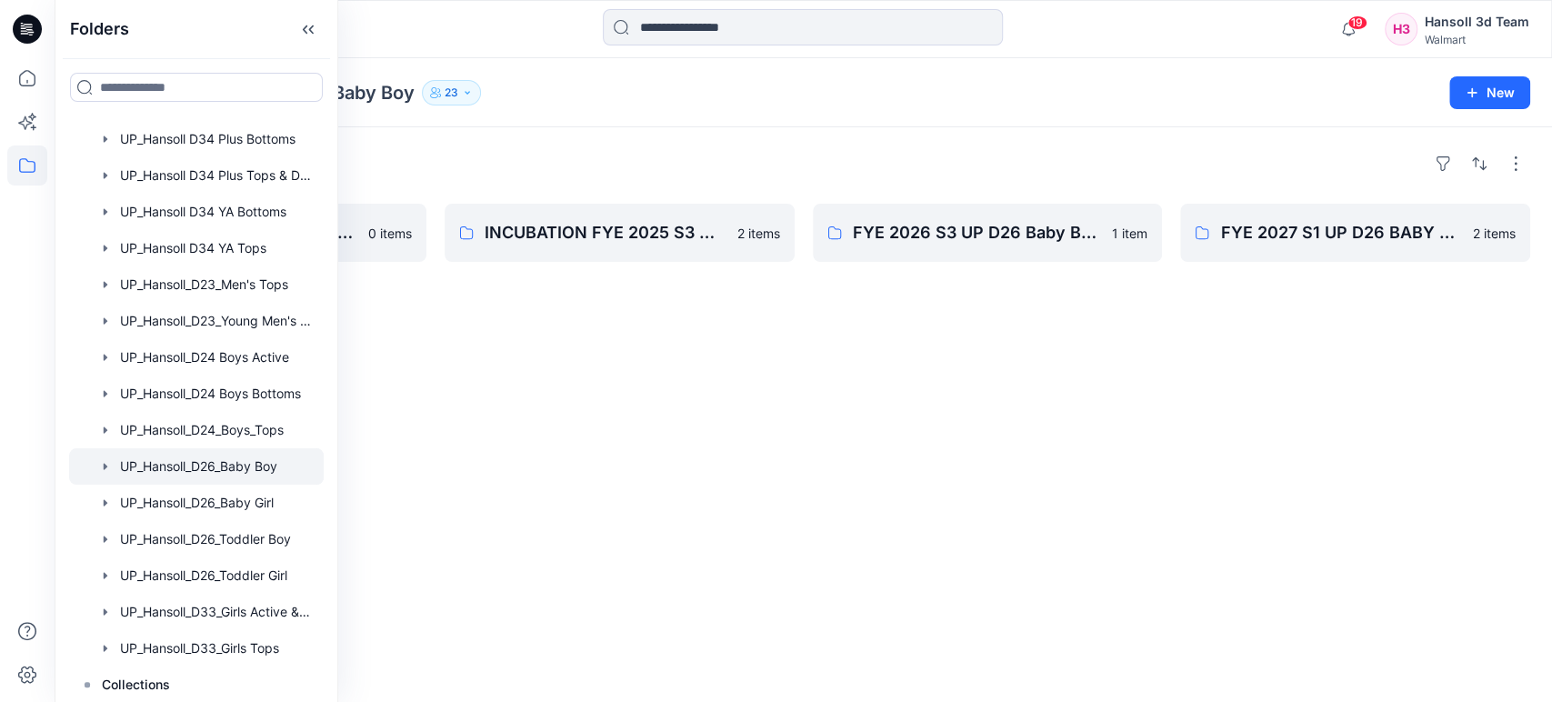
click at [535, 530] on div "Folders FYE 2027 S2 UP D26 BABY BOY Hansoll 0 items INCUBATION FYE 2025 S3 UP H…" at bounding box center [803, 414] width 1497 height 575
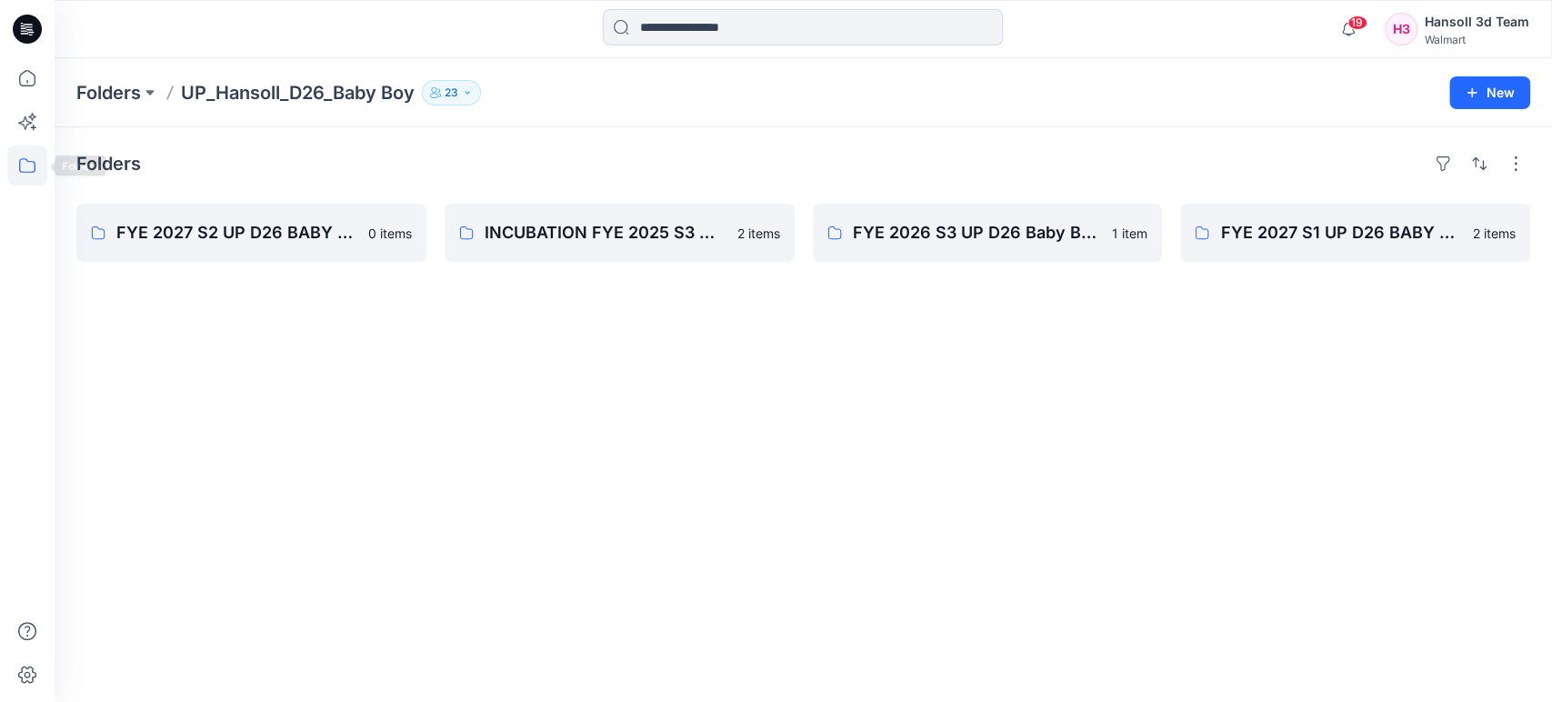
click at [22, 157] on icon at bounding box center [27, 165] width 40 height 40
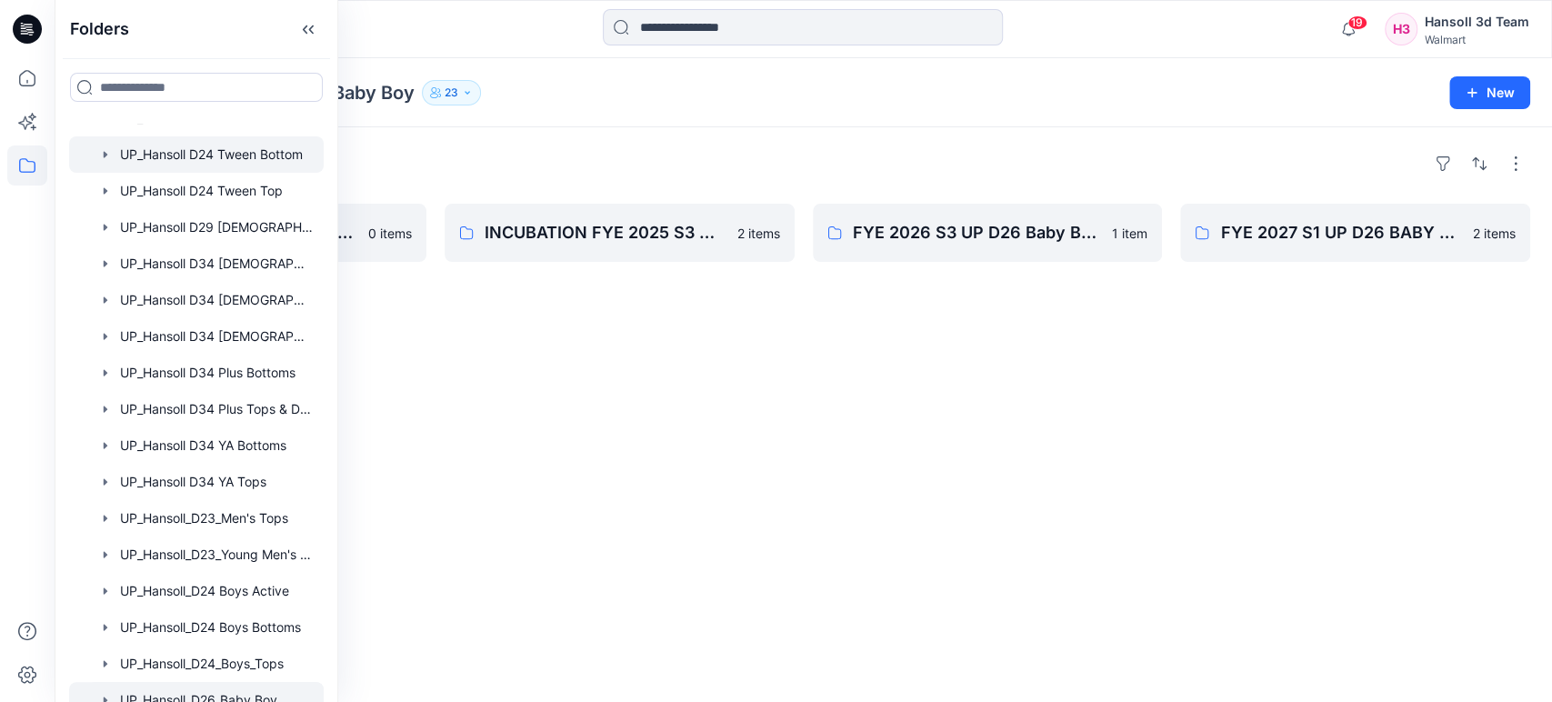
scroll to position [1203, 0]
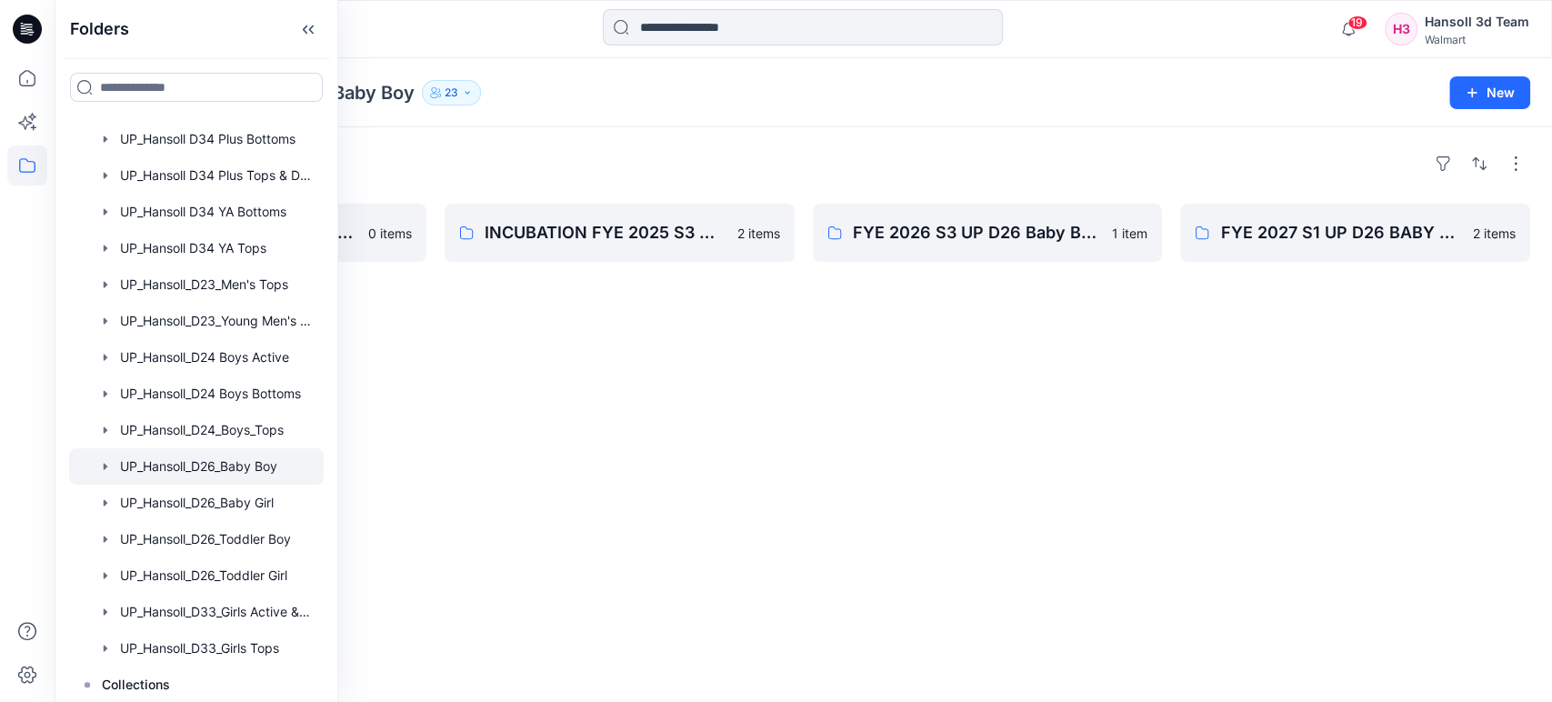
click at [548, 614] on div "Folders FYE 2027 S2 UP D26 BABY BOY Hansoll 0 items INCUBATION FYE 2025 S3 UP H…" at bounding box center [803, 414] width 1497 height 575
